Goal: Information Seeking & Learning: Understand process/instructions

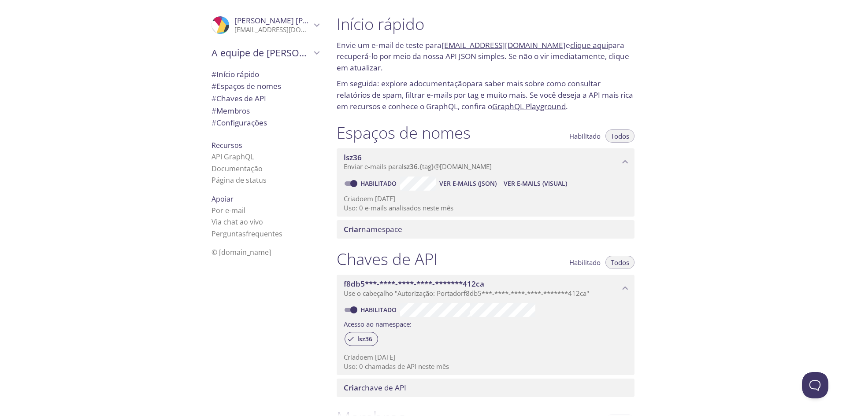
drag, startPoint x: 133, startPoint y: 121, endPoint x: 158, endPoint y: 0, distance: 123.3
click at [133, 121] on div ".cls-1 { fill: #6d5ca8; } .cls-2 { fill: #3fc191; } .cls-3 { fill: #3b4752; } .…" at bounding box center [164, 208] width 329 height 416
click at [253, 76] on font "Início rápido" at bounding box center [237, 74] width 43 height 10
click at [570, 44] on font "clique aqui" at bounding box center [589, 45] width 38 height 10
click at [662, 139] on div "Início rápido Envie um e-mail de teste para [EMAIL_ADDRESS][DOMAIN_NAME] e cliq…" at bounding box center [587, 208] width 516 height 416
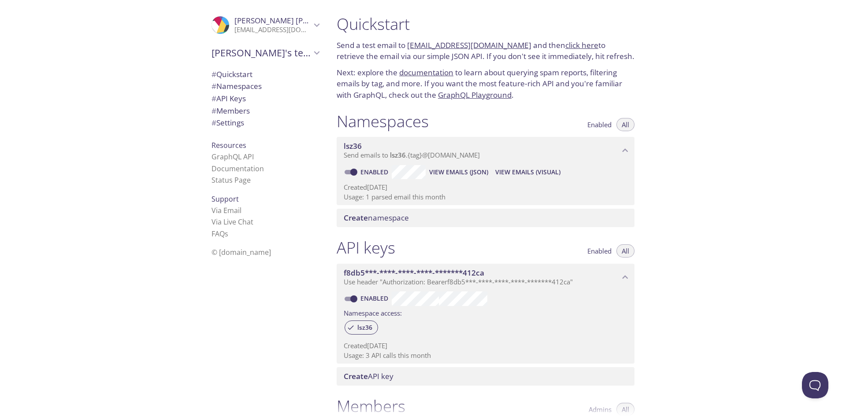
click at [557, 39] on div "Quickstart Send a test email to [EMAIL_ADDRESS][DOMAIN_NAME] and then click her…" at bounding box center [485, 57] width 312 height 97
click at [565, 42] on link "click here" at bounding box center [581, 45] width 33 height 10
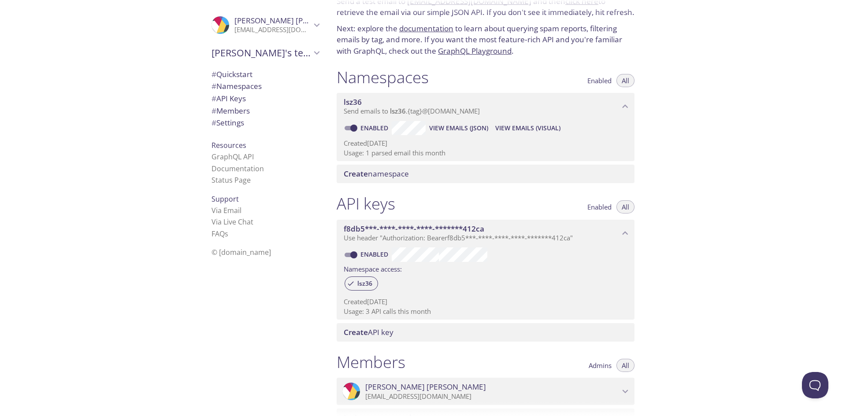
click at [509, 125] on span "View Emails (Visual)" at bounding box center [527, 128] width 65 height 11
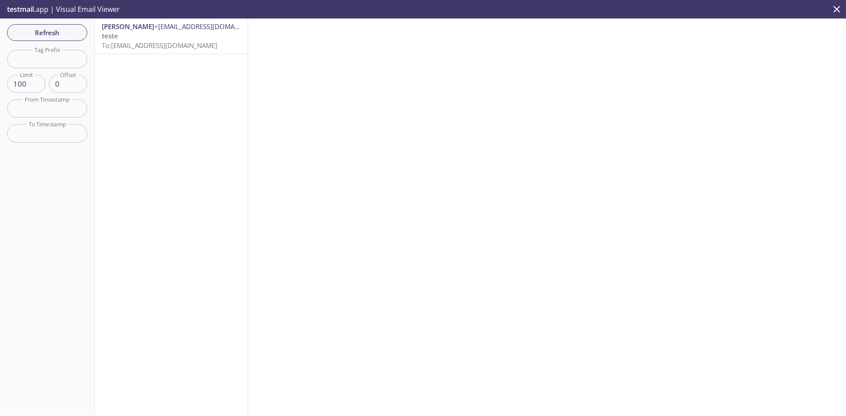
click at [150, 35] on p "teste To: [EMAIL_ADDRESS][DOMAIN_NAME]" at bounding box center [171, 40] width 139 height 19
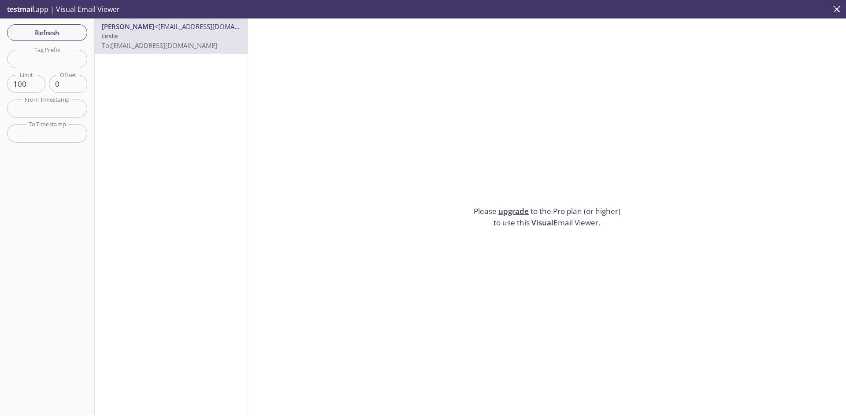
click at [619, 154] on div "Please upgrade to the Pro plan (or higher) to use this Visual Email Viewer." at bounding box center [547, 216] width 598 height 397
click at [485, 170] on div "Please upgrade to the Pro plan (or higher) to use this Visual Email Viewer." at bounding box center [547, 216] width 598 height 397
click at [840, 14] on icon "close" at bounding box center [836, 9] width 11 height 11
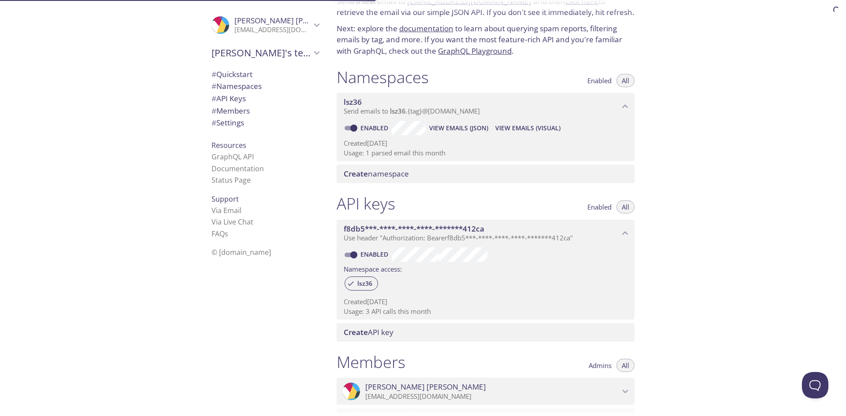
click at [695, 138] on div "Quickstart Send a test email to lsz36.test@inbox.testmail.app and then click he…" at bounding box center [587, 208] width 516 height 416
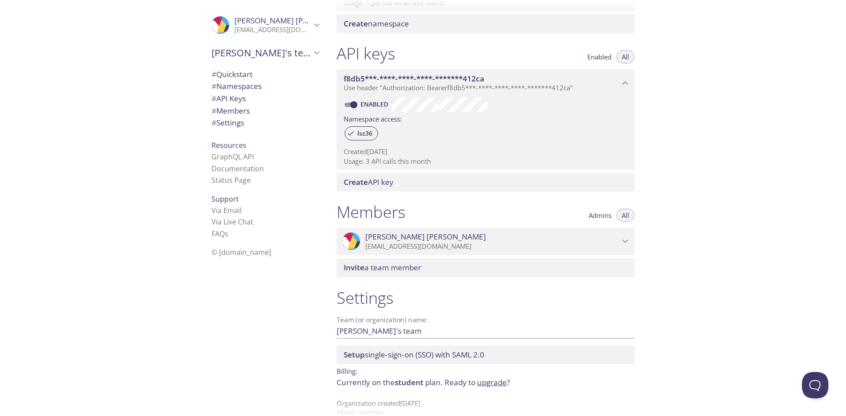
scroll to position [210, 0]
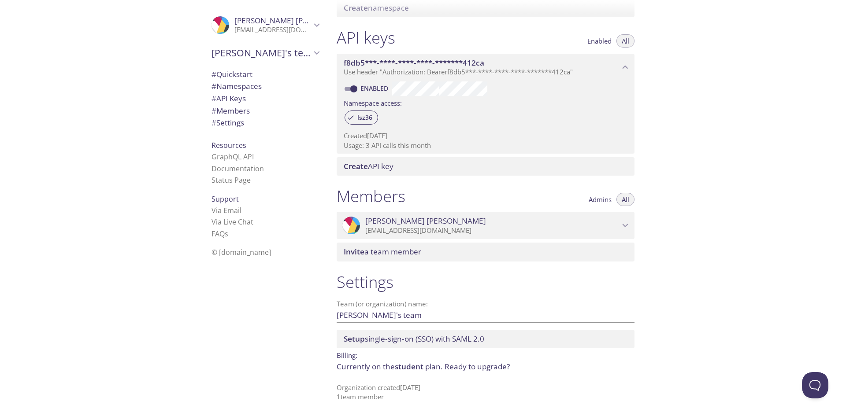
click at [420, 344] on span "Setup single-sign-on (SSO) with SAML 2.0" at bounding box center [414, 339] width 140 height 10
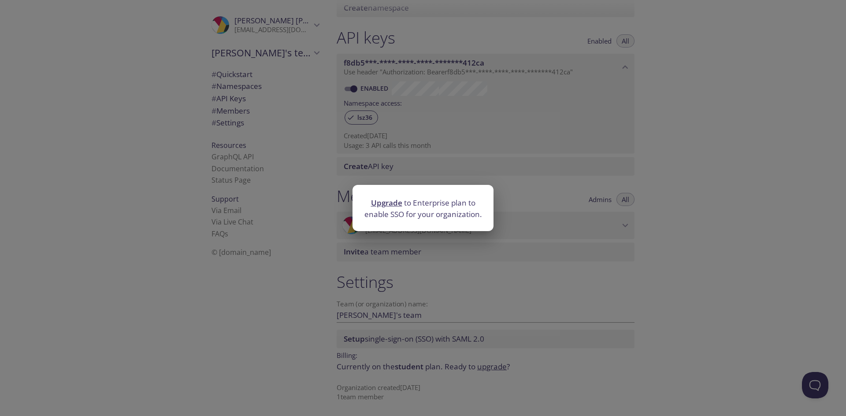
click at [734, 261] on div "Upgrade to Enterprise plan to enable SSO for your organization." at bounding box center [423, 208] width 846 height 416
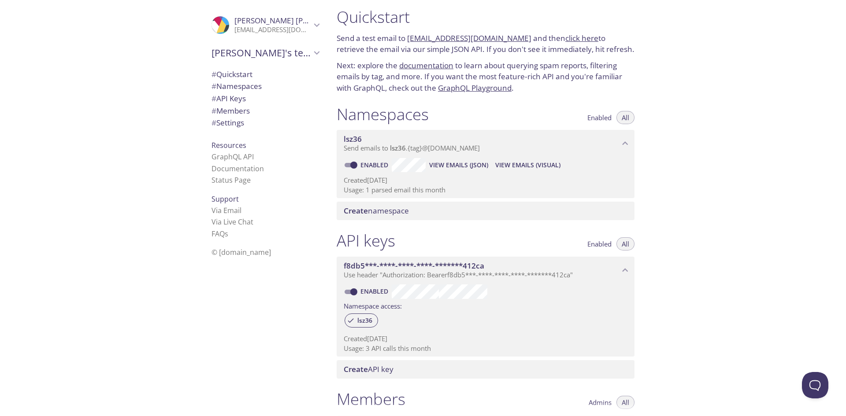
scroll to position [0, 0]
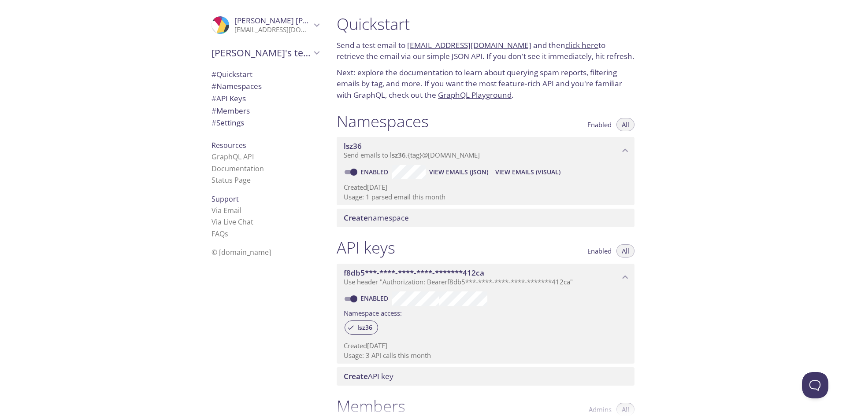
click at [242, 72] on span "# Quickstart" at bounding box center [231, 74] width 41 height 10
click at [244, 171] on link "Documentation" at bounding box center [237, 169] width 52 height 10
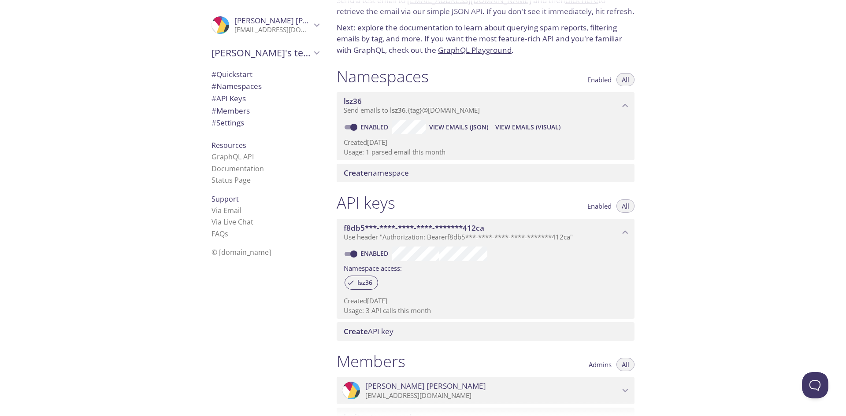
scroll to position [88, 0]
